Goal: Information Seeking & Learning: Learn about a topic

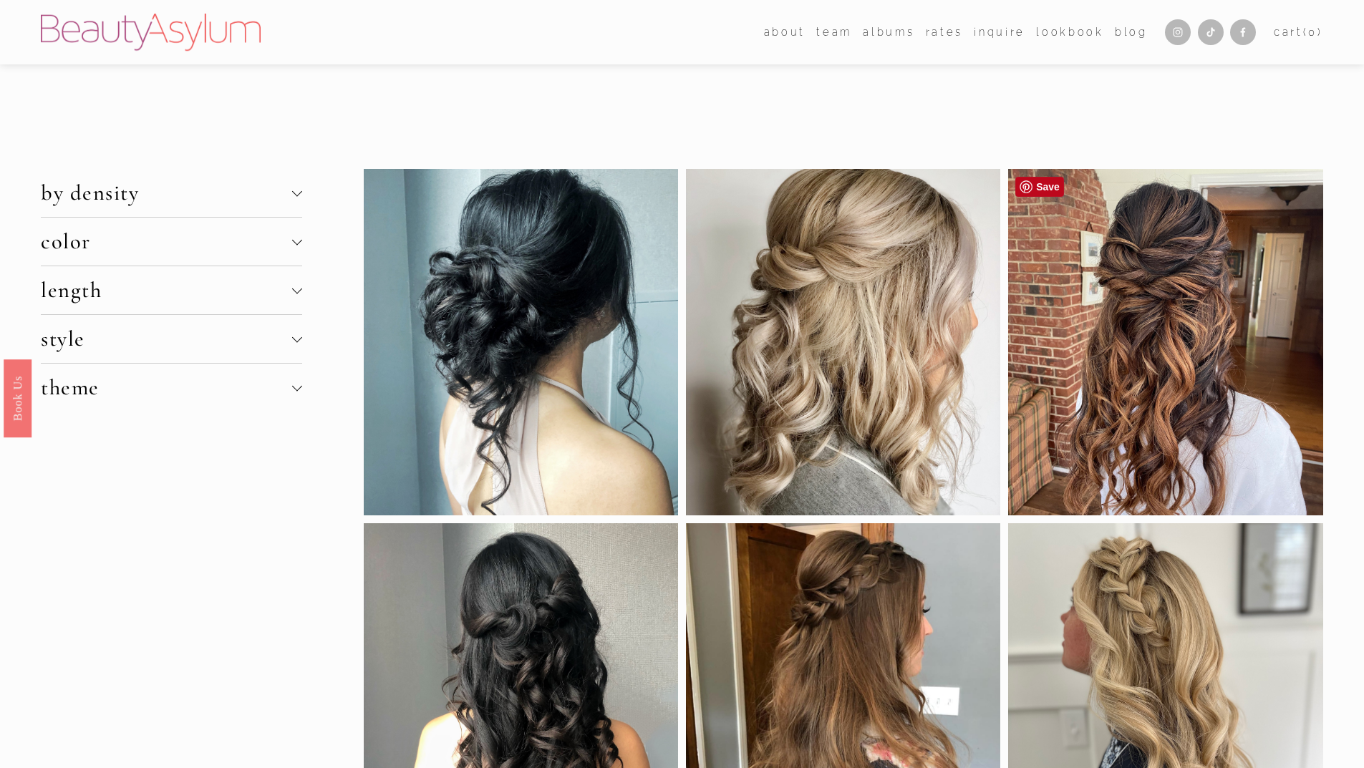
click at [1132, 326] on div at bounding box center [1165, 342] width 314 height 346
click at [1067, 328] on div at bounding box center [1165, 342] width 314 height 346
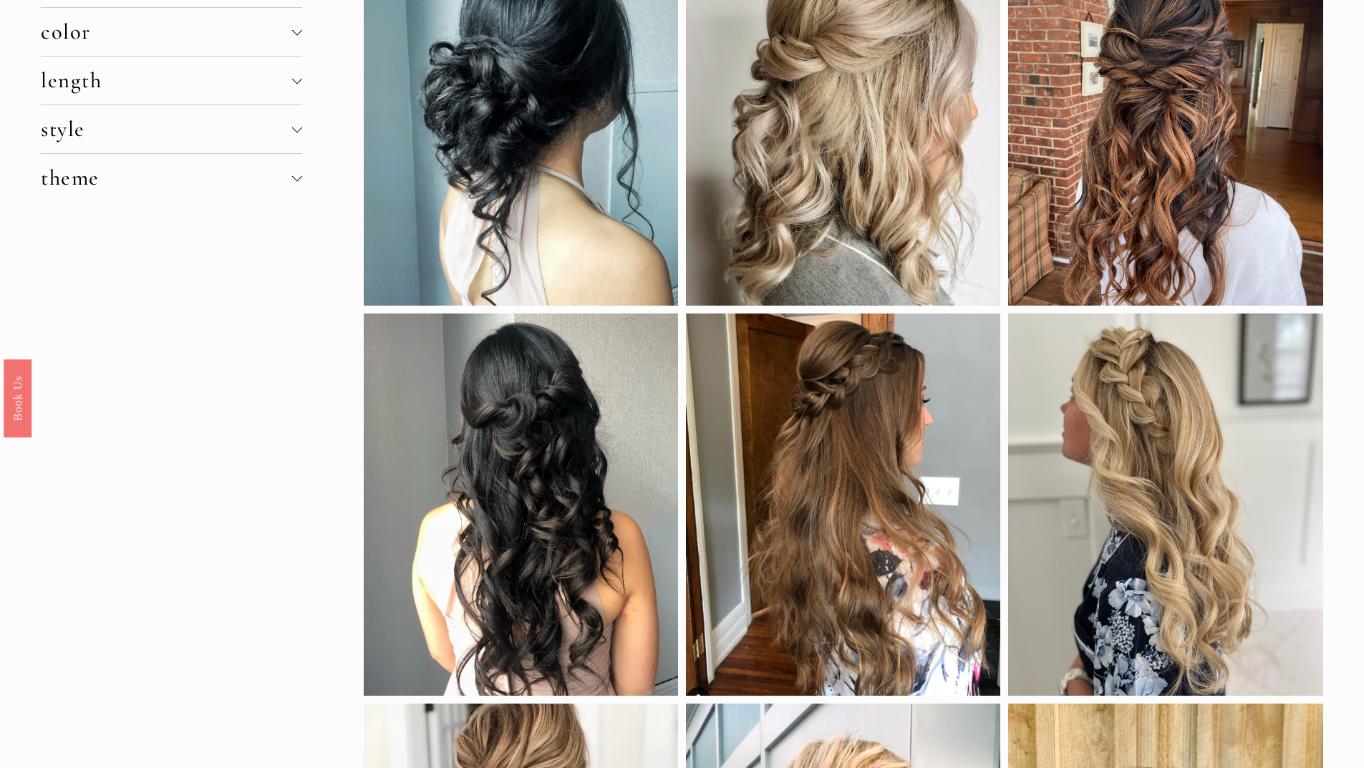
scroll to position [135, 0]
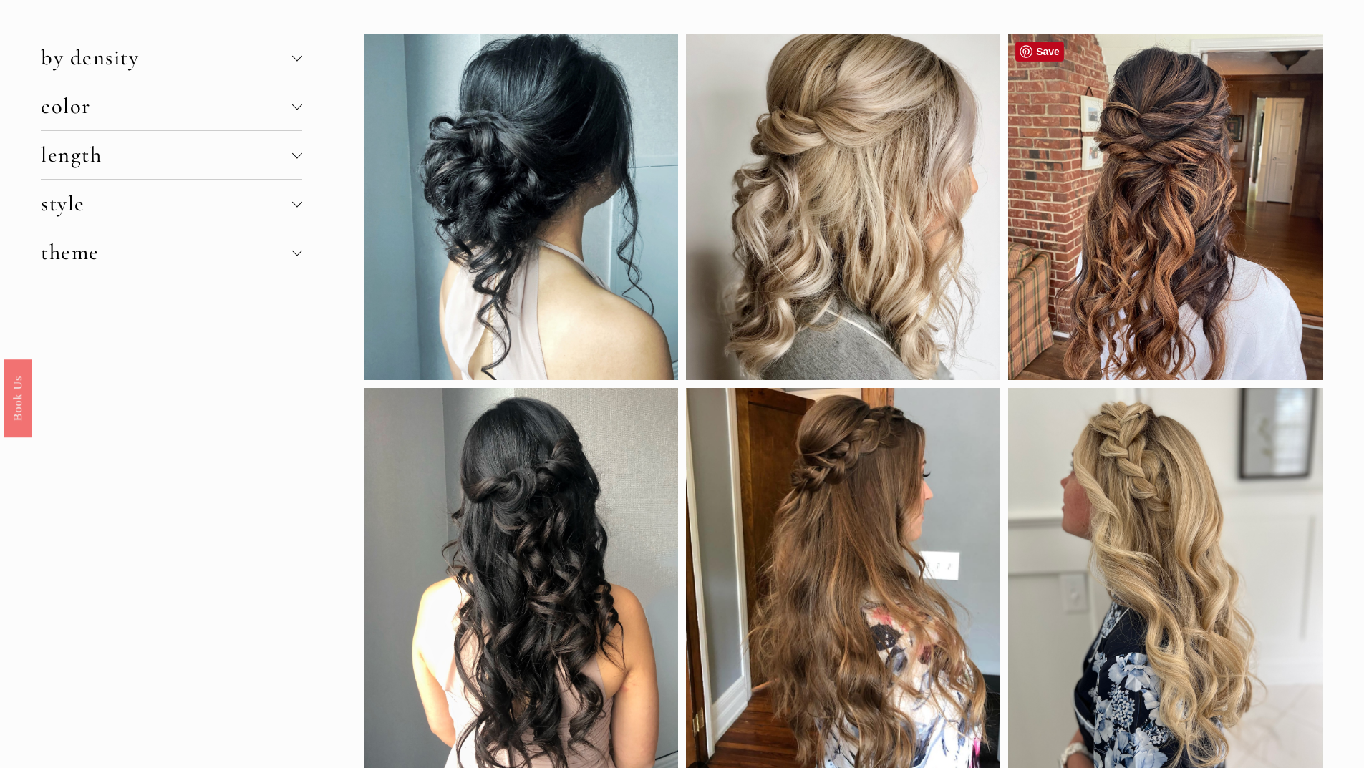
click at [1298, 113] on div at bounding box center [1165, 207] width 314 height 346
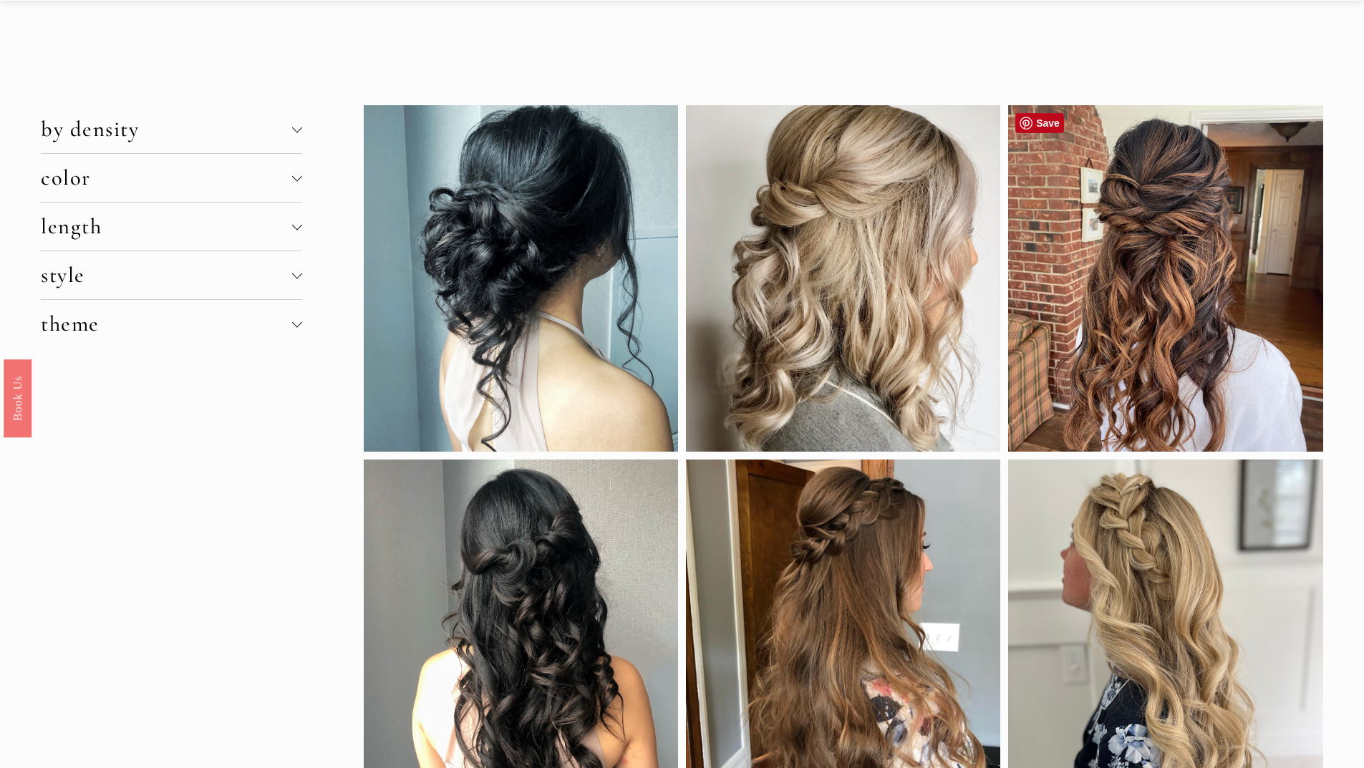
scroll to position [0, 0]
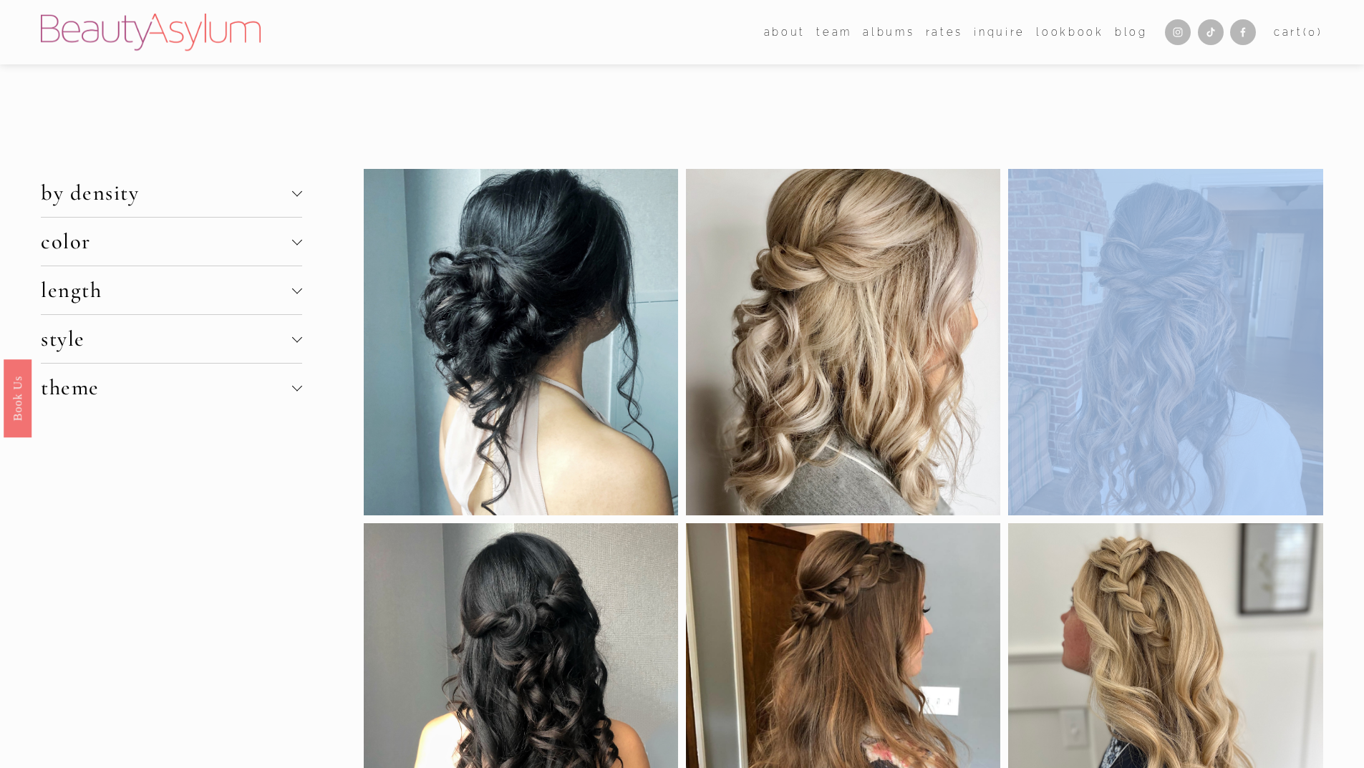
drag, startPoint x: 1225, startPoint y: 231, endPoint x: 1167, endPoint y: 120, distance: 125.8
click at [1197, 205] on div at bounding box center [1165, 342] width 314 height 346
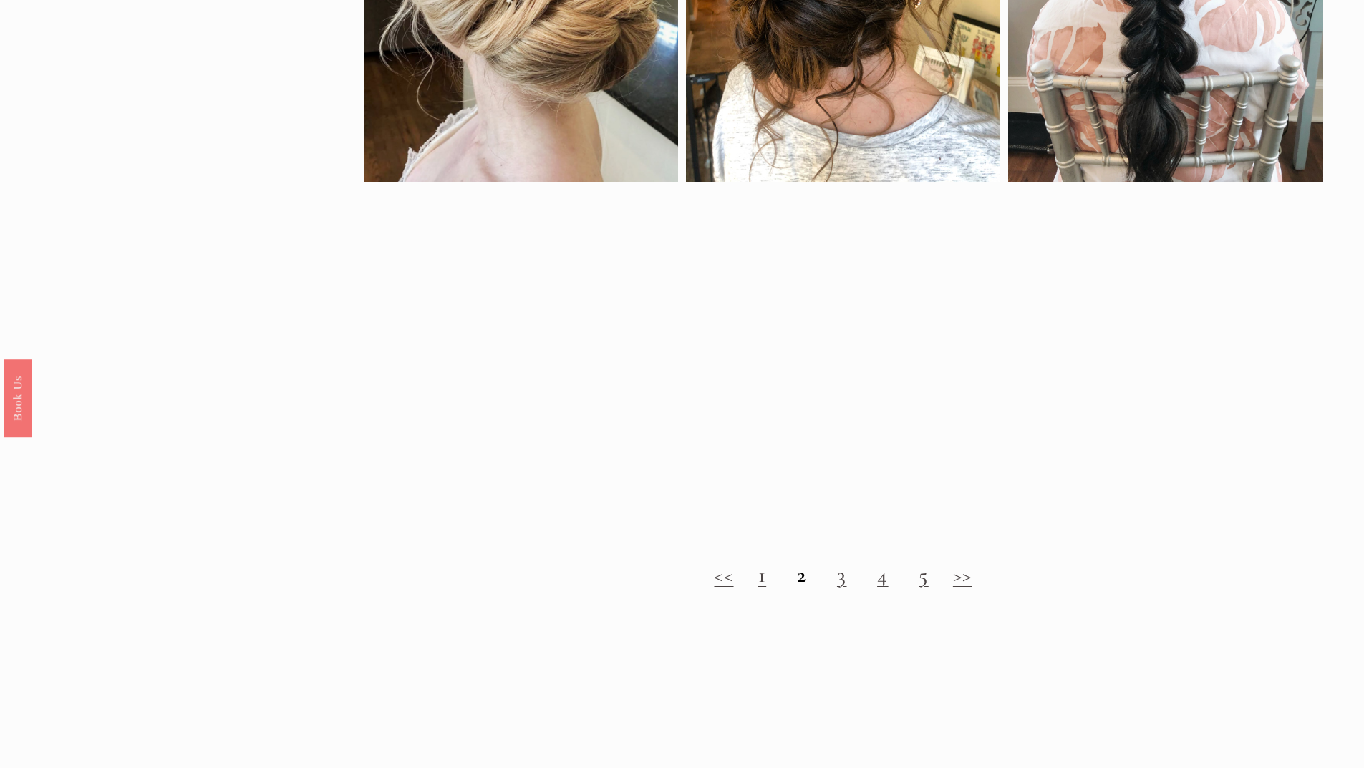
scroll to position [1575, 0]
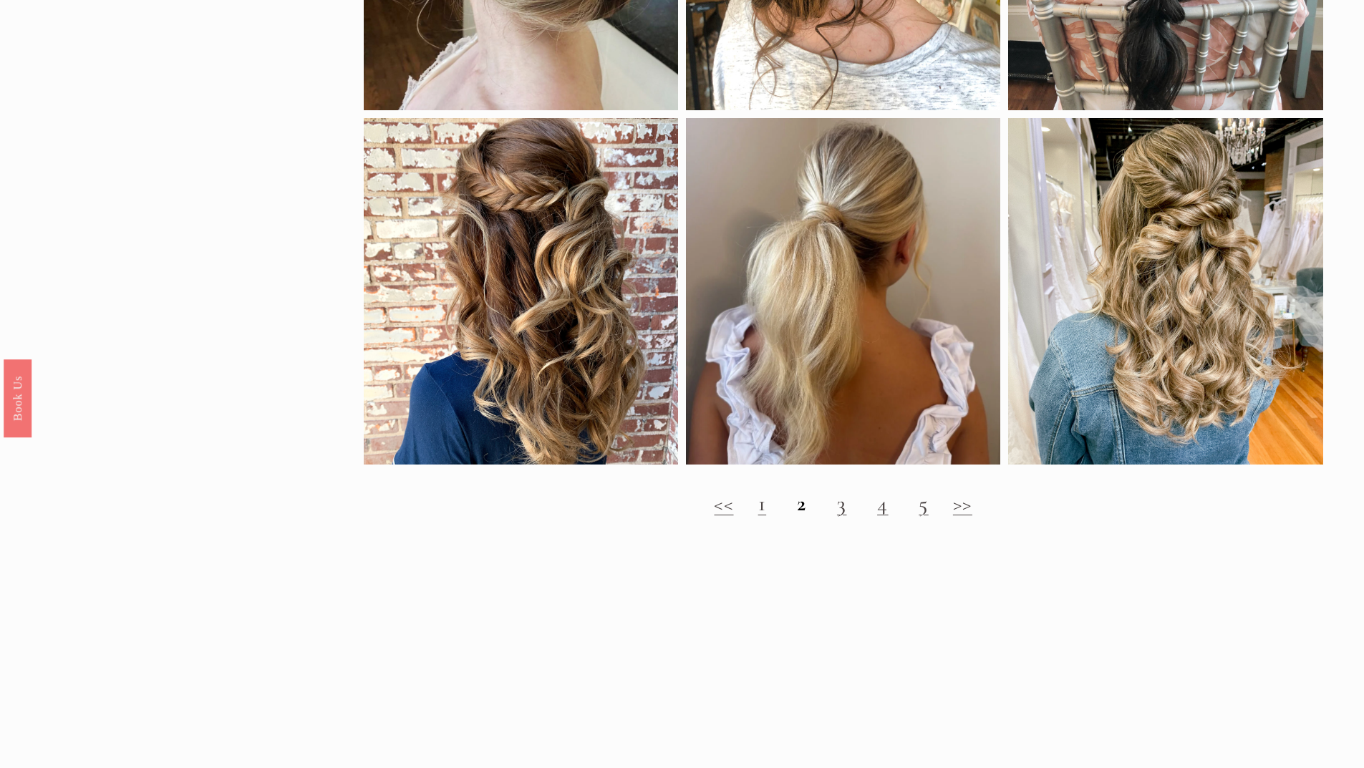
click at [969, 511] on link ">>" at bounding box center [962, 503] width 19 height 26
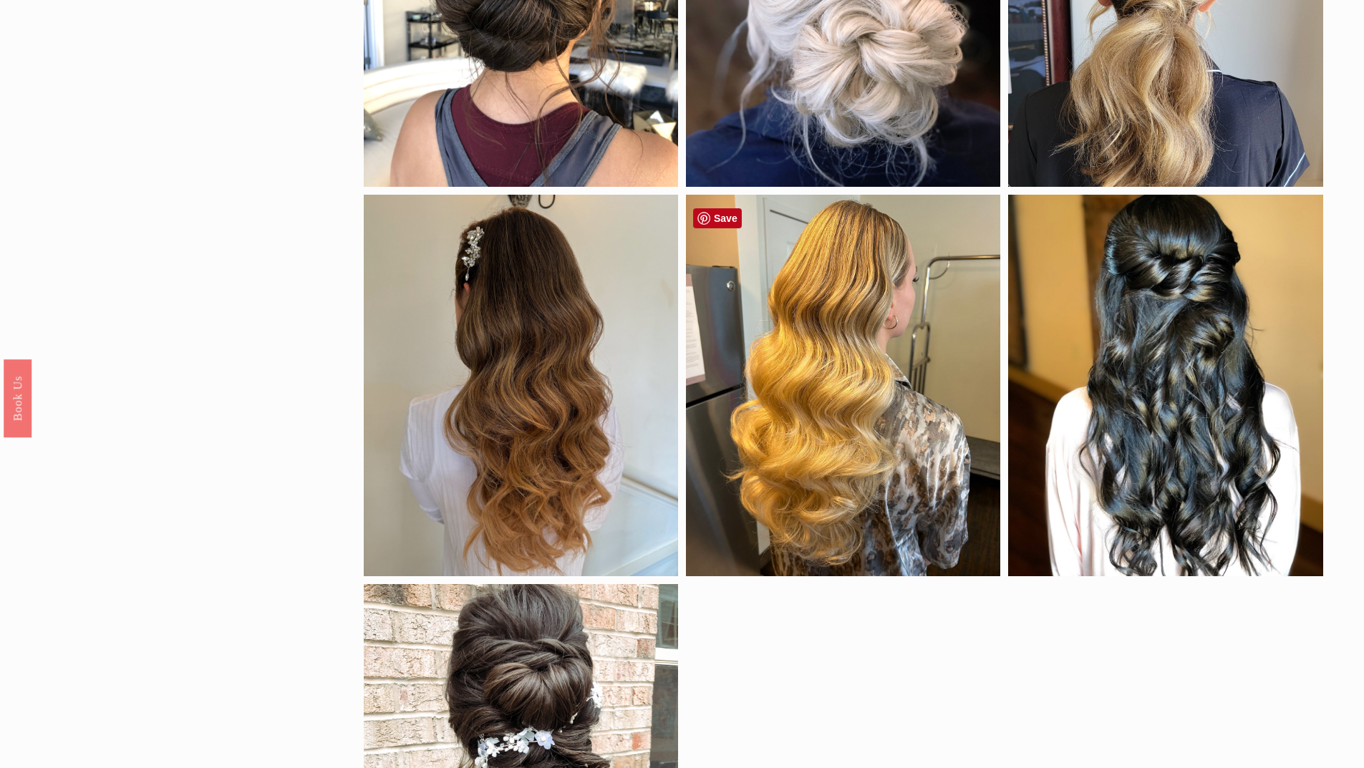
scroll to position [1432, 0]
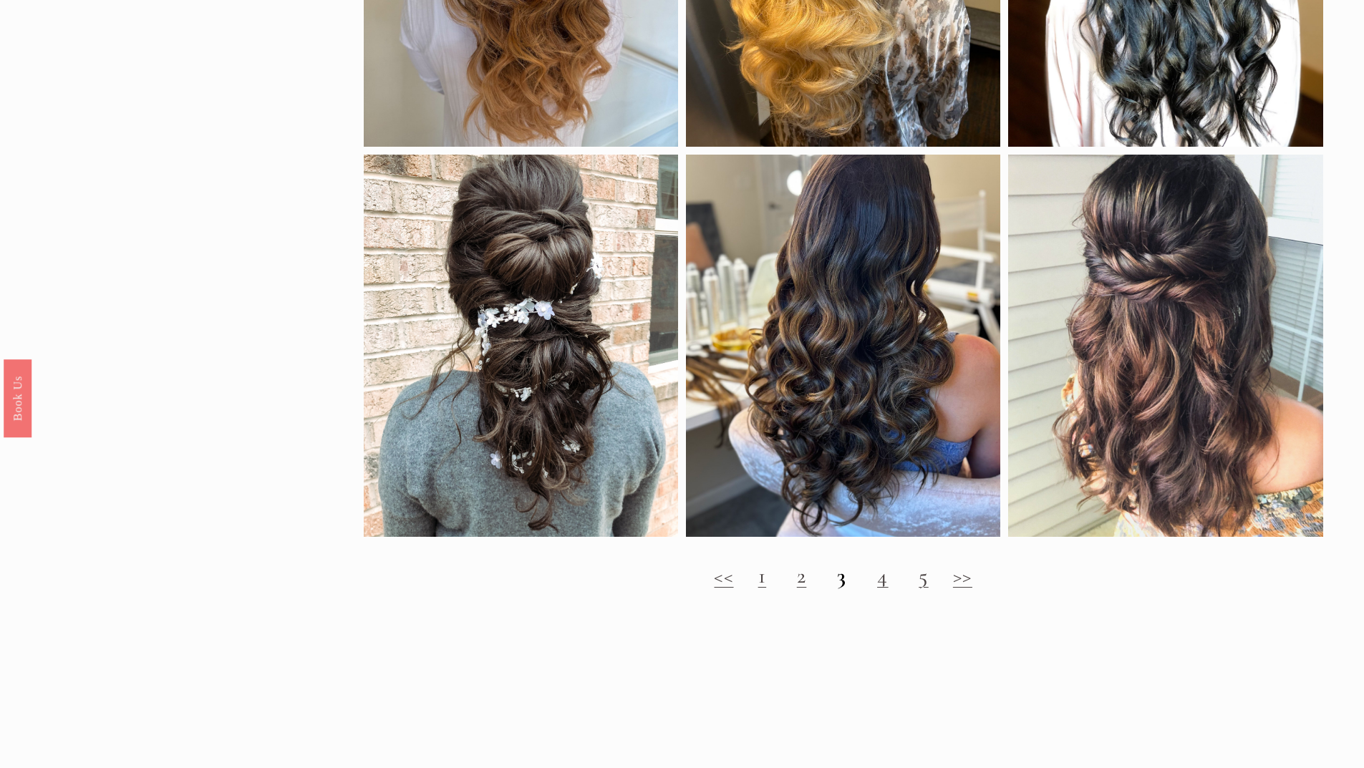
click at [884, 589] on link "4" at bounding box center [882, 576] width 11 height 26
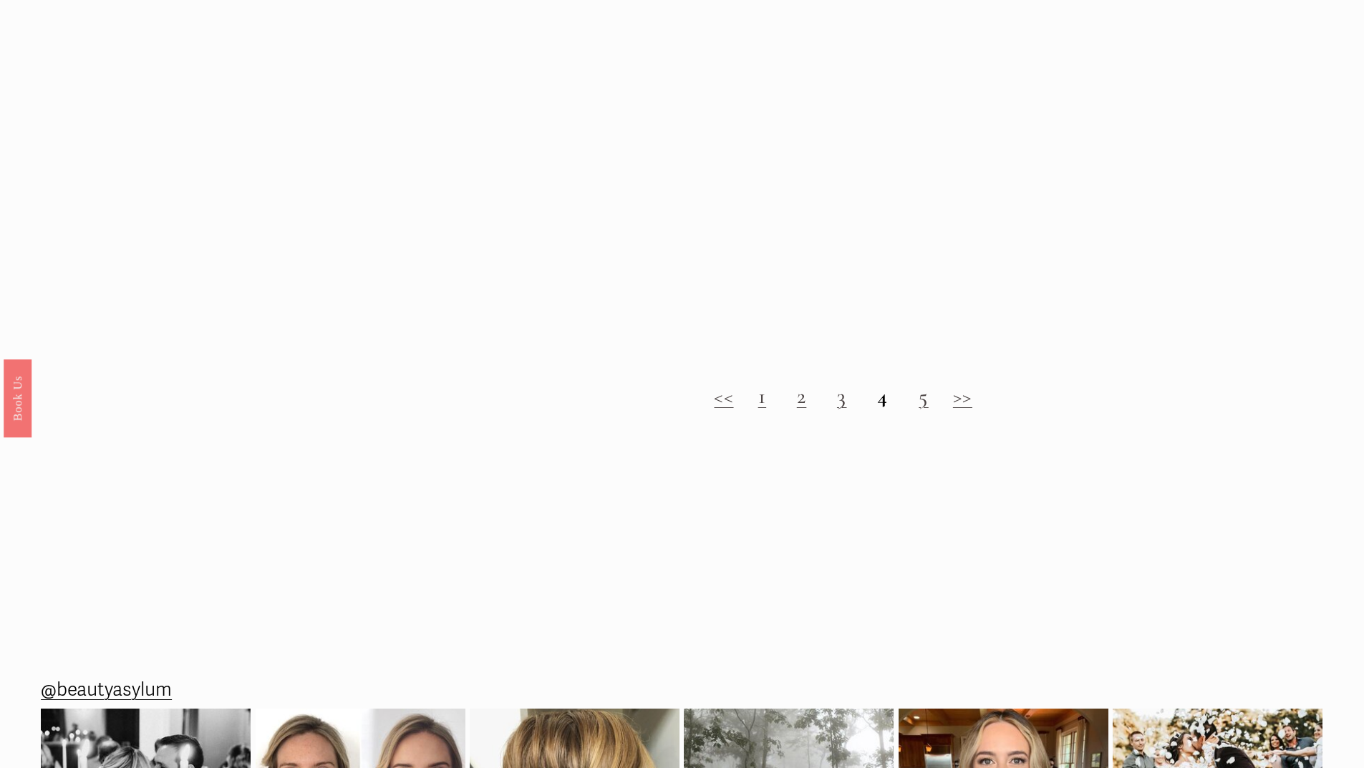
scroll to position [1718, 0]
